Goal: Download file/media

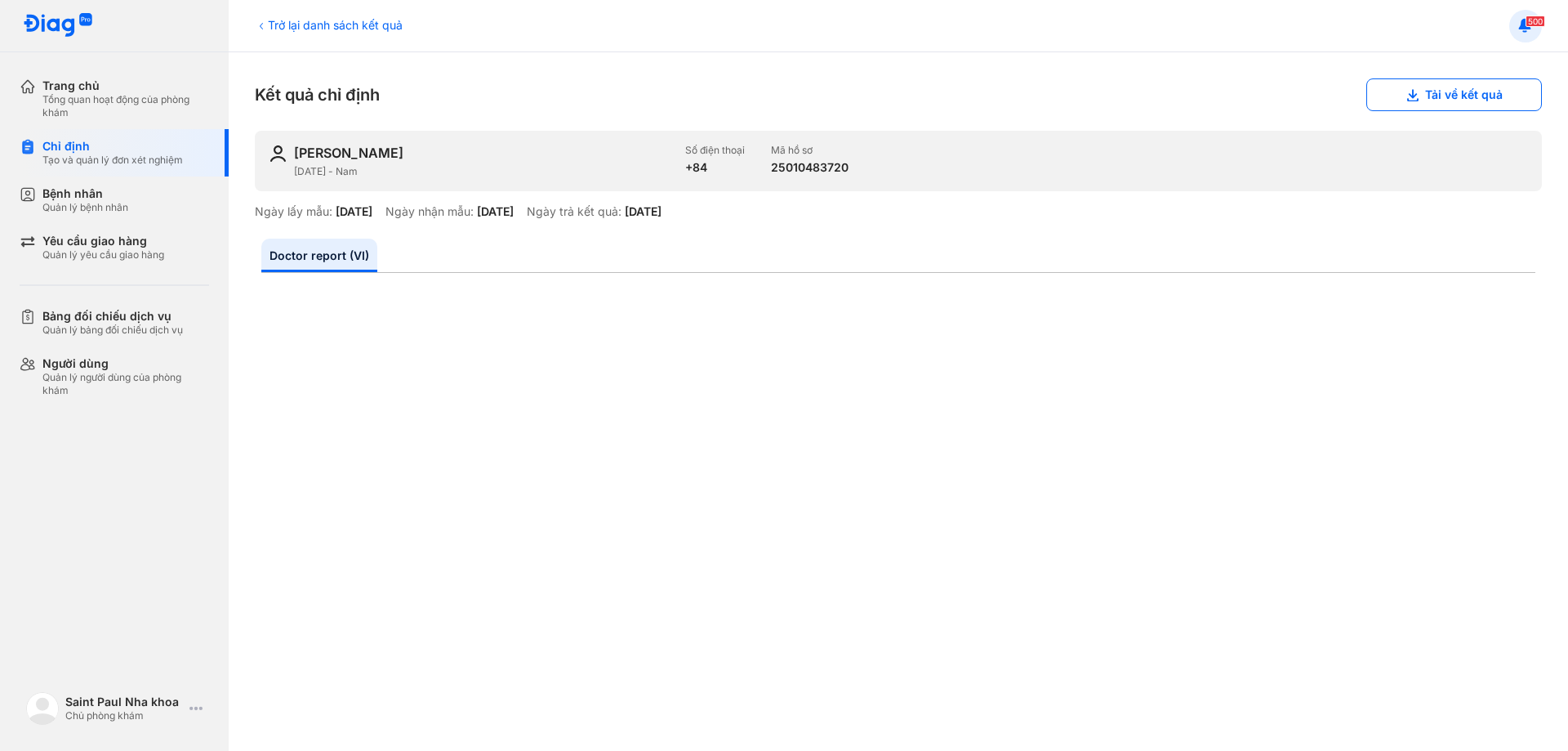
click at [1531, 25] on span "500" at bounding box center [1536, 21] width 20 height 11
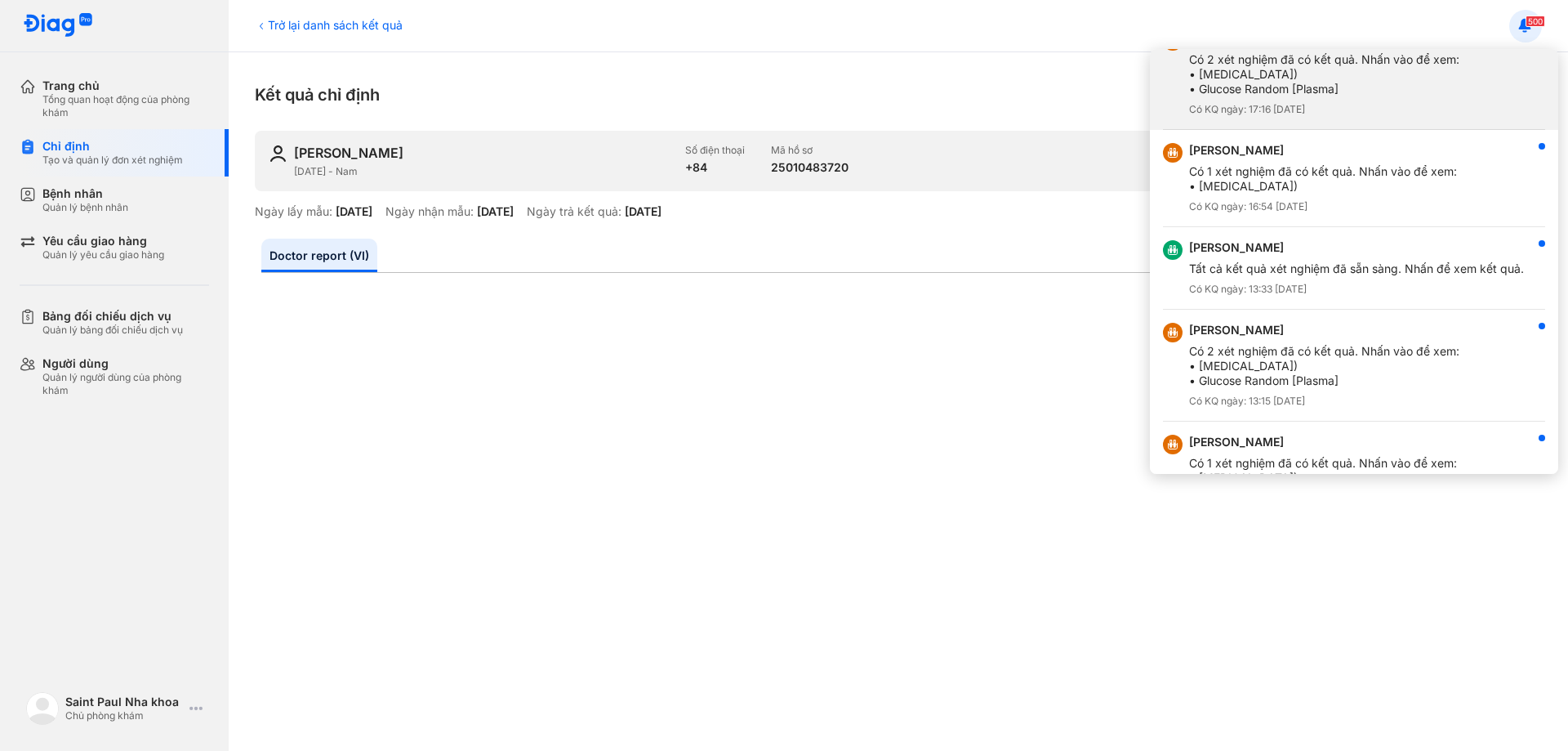
scroll to position [164, 0]
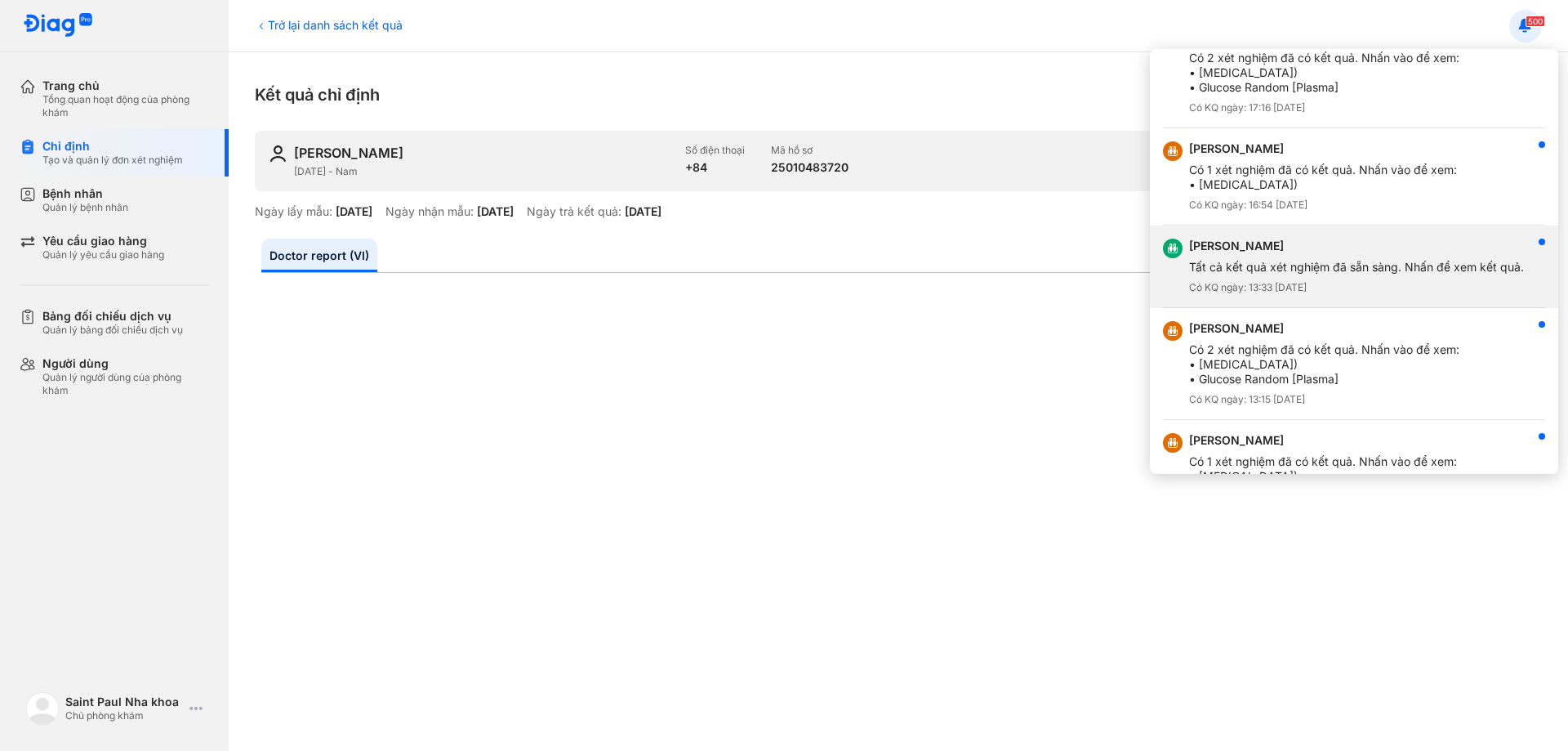
click at [1342, 247] on div "[PERSON_NAME]" at bounding box center [1357, 245] width 335 height 15
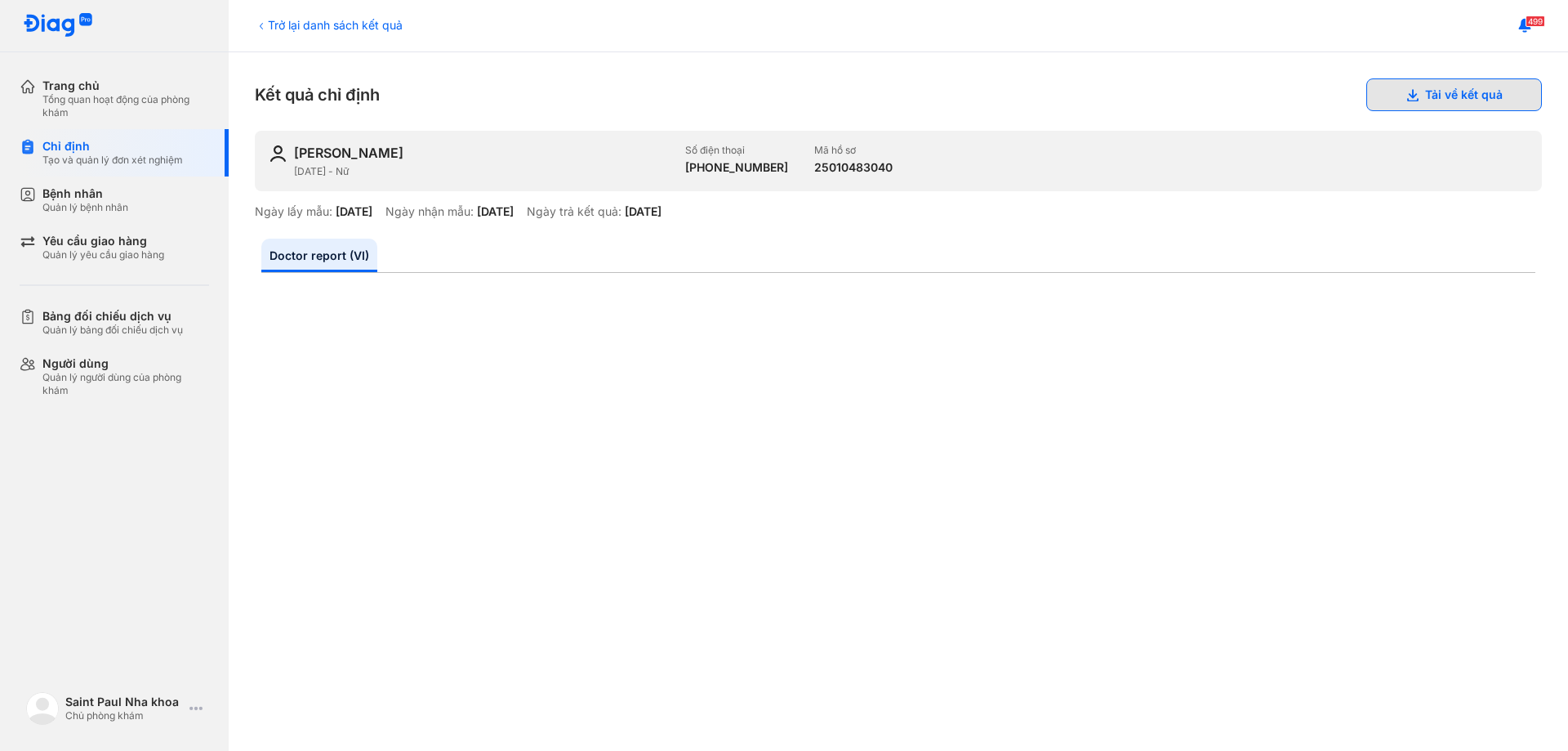
click at [1486, 105] on button "Tải về kết quả" at bounding box center [1454, 95] width 176 height 33
